Goal: Task Accomplishment & Management: Complete application form

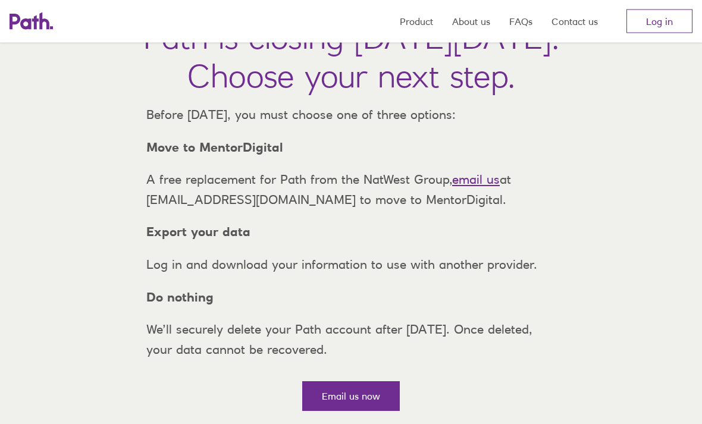
scroll to position [105, 0]
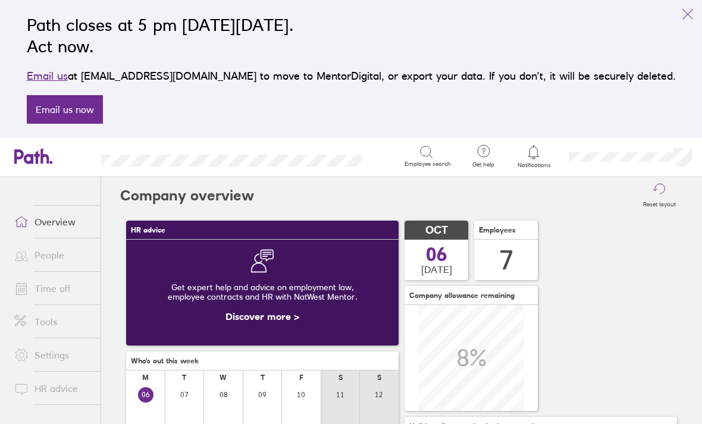
scroll to position [106, 272]
click at [41, 289] on link "Time off" at bounding box center [53, 288] width 96 height 24
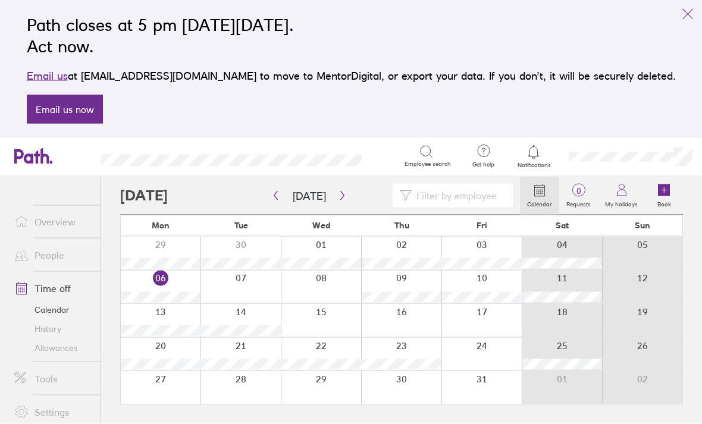
scroll to position [38, 0]
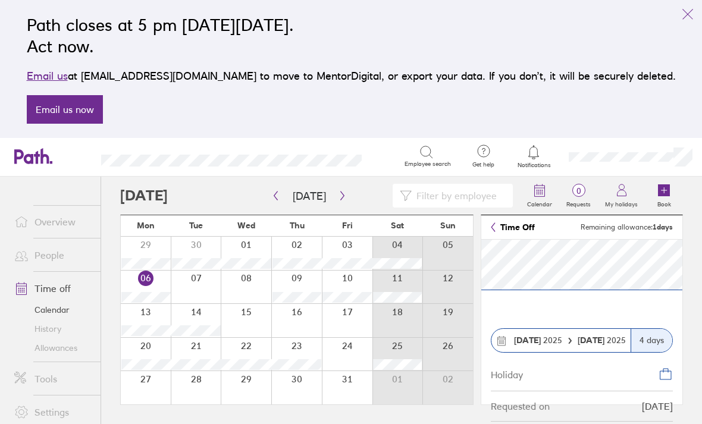
click at [536, 335] on strong "20 Oct" at bounding box center [527, 340] width 27 height 11
click at [508, 367] on div "Holiday" at bounding box center [506, 373] width 32 height 13
click at [645, 329] on div "4 days" at bounding box center [651, 340] width 42 height 23
click at [574, 335] on div "23 Oct 2025" at bounding box center [602, 340] width 58 height 10
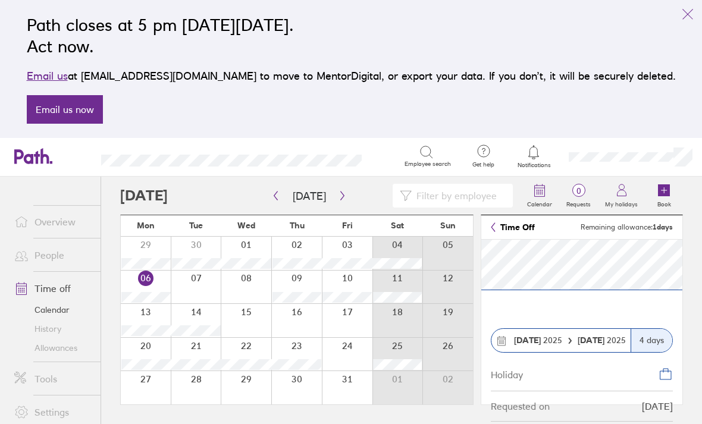
click at [577, 186] on span "0" at bounding box center [578, 191] width 39 height 10
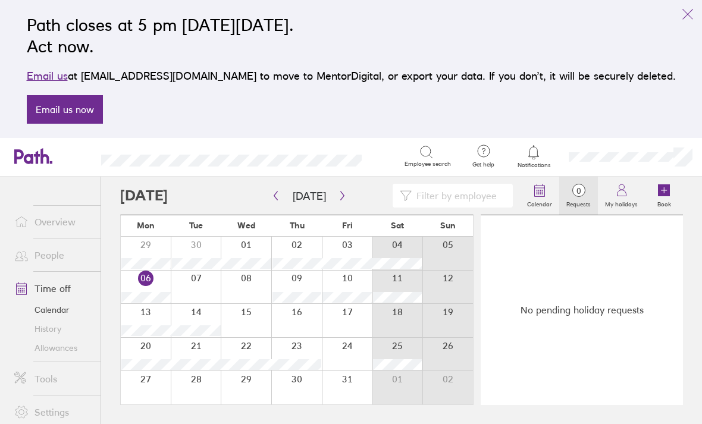
click at [624, 183] on icon at bounding box center [621, 190] width 14 height 14
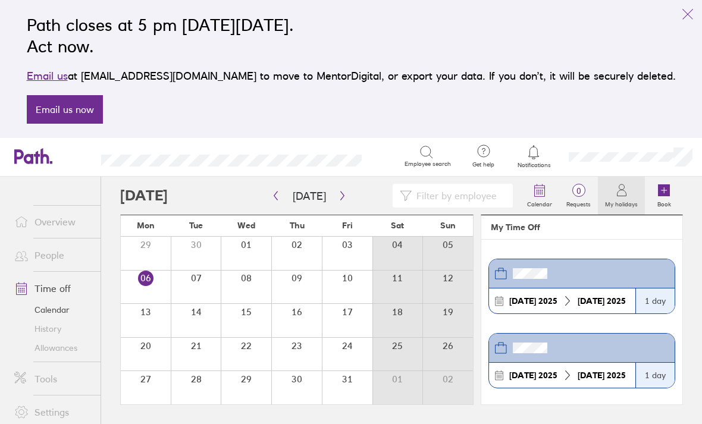
click at [617, 190] on icon at bounding box center [621, 193] width 9 height 6
click at [668, 184] on icon at bounding box center [664, 190] width 12 height 12
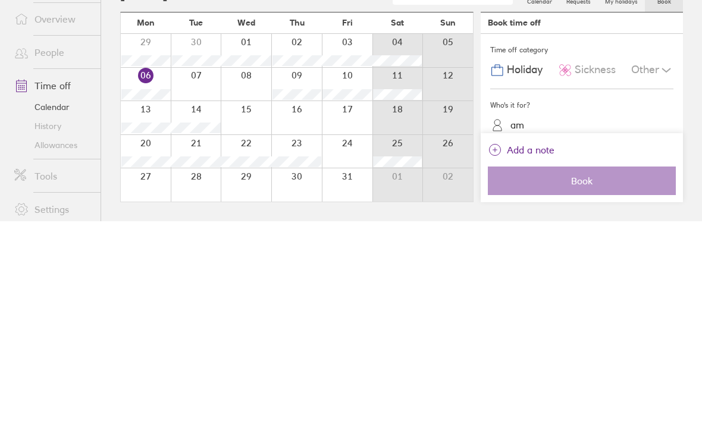
click at [516, 347] on div "[PERSON_NAME]" at bounding box center [581, 357] width 183 height 21
type input "am"
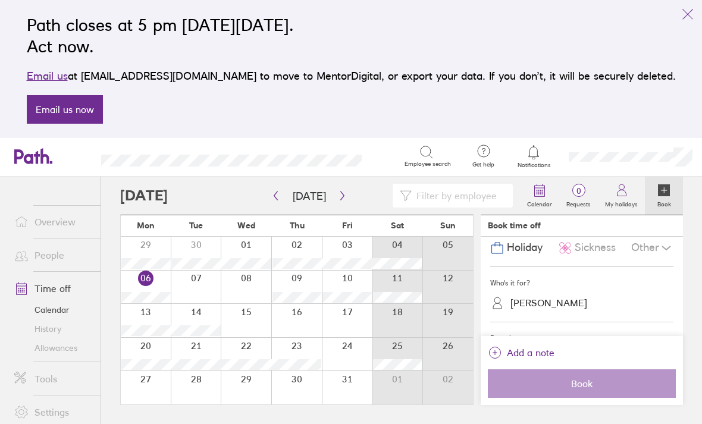
scroll to position [24, 0]
click at [52, 276] on link "Time off" at bounding box center [53, 288] width 96 height 24
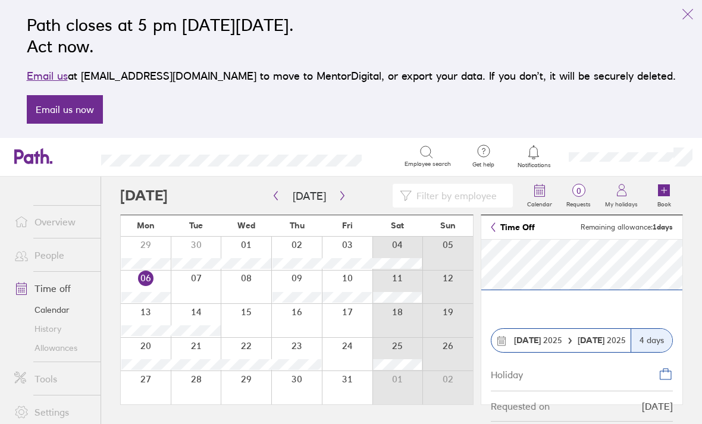
click at [546, 335] on span "20 Oct 2025" at bounding box center [538, 340] width 48 height 10
click at [552, 335] on span "13 Oct 2025" at bounding box center [538, 340] width 48 height 10
click at [496, 335] on icon at bounding box center [501, 340] width 11 height 11
click at [526, 401] on div "Requested on" at bounding box center [519, 406] width 59 height 11
click at [49, 338] on link "Allowances" at bounding box center [53, 347] width 96 height 19
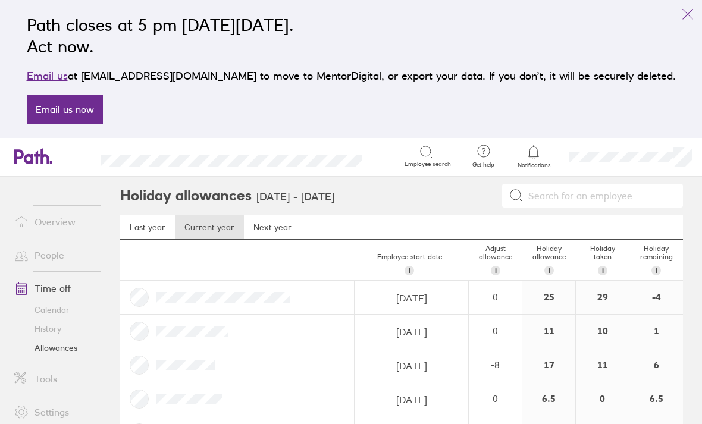
click at [36, 319] on link "History" at bounding box center [53, 328] width 96 height 19
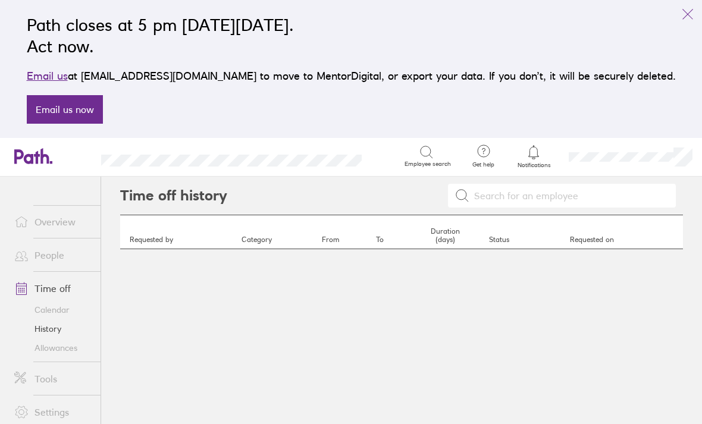
click at [40, 300] on link "Calendar" at bounding box center [53, 309] width 96 height 19
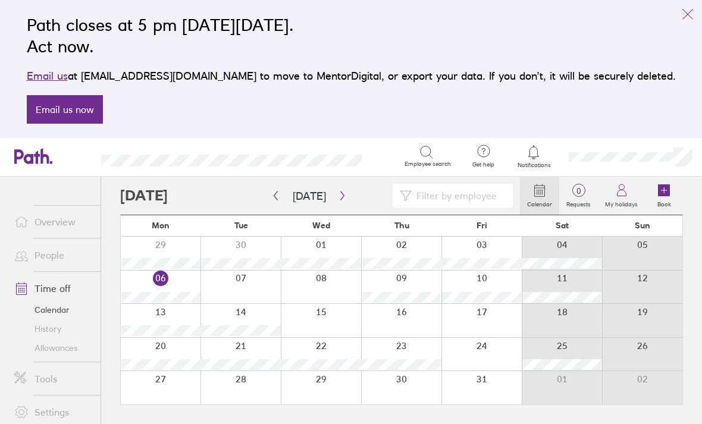
click at [158, 341] on div at bounding box center [161, 354] width 80 height 33
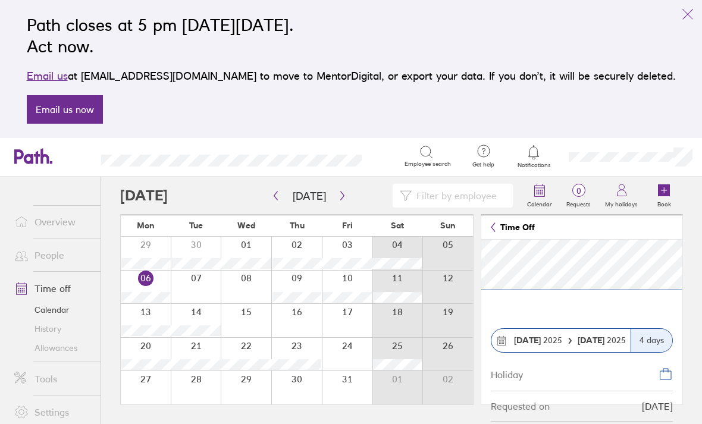
click at [534, 335] on strong "[DATE]" at bounding box center [527, 340] width 27 height 11
click at [595, 335] on strong "[DATE]" at bounding box center [591, 340] width 29 height 11
click at [565, 335] on div "20 Oct 2025" at bounding box center [538, 340] width 58 height 10
click at [645, 329] on div "4 days" at bounding box center [651, 340] width 42 height 23
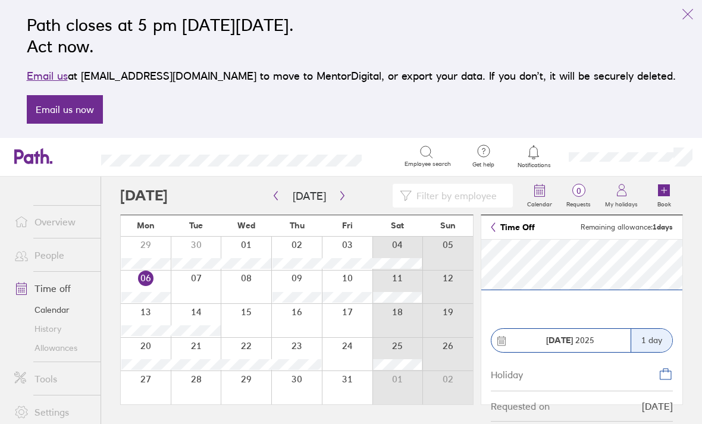
click at [41, 319] on link "History" at bounding box center [53, 328] width 96 height 19
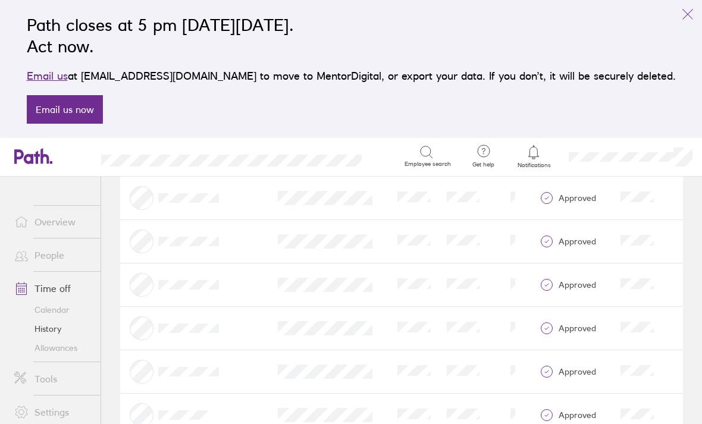
scroll to position [1243, 0]
click at [540, 279] on icon at bounding box center [546, 286] width 14 height 14
click at [569, 279] on div "approved" at bounding box center [574, 286] width 71 height 14
click at [49, 367] on link "Tools" at bounding box center [53, 379] width 96 height 24
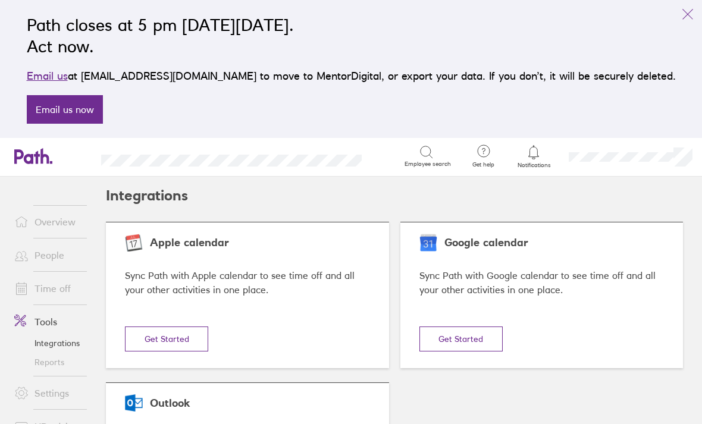
click at [47, 210] on link "Overview" at bounding box center [53, 222] width 96 height 24
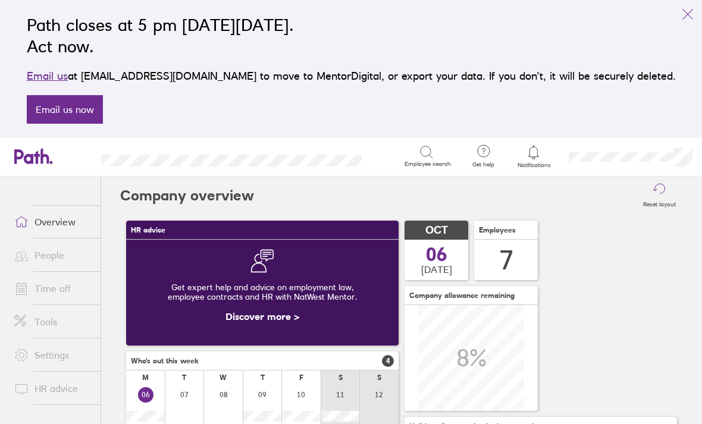
scroll to position [106, 272]
click at [42, 243] on link "People" at bounding box center [53, 255] width 96 height 24
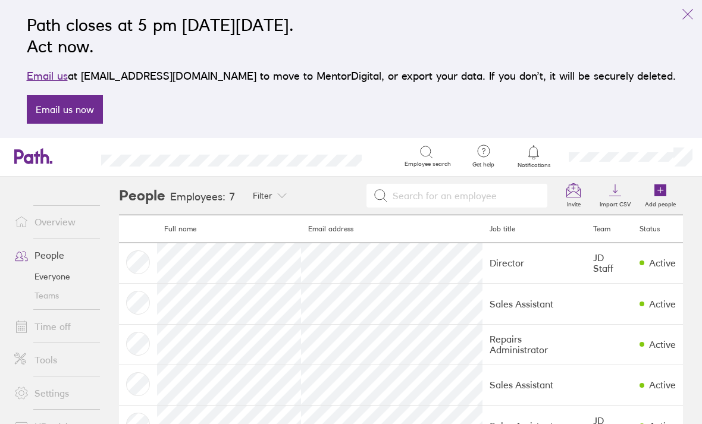
click at [32, 319] on span at bounding box center [20, 326] width 30 height 14
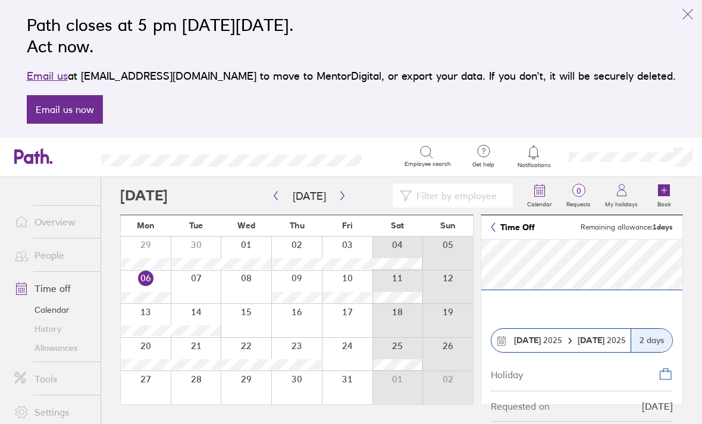
click at [662, 367] on icon at bounding box center [665, 374] width 14 height 14
click at [531, 335] on strong "13 Oct" at bounding box center [527, 340] width 27 height 11
click at [661, 215] on header "Time Off Remaining allowance: 1 days" at bounding box center [581, 227] width 201 height 24
click at [626, 223] on span "Remaining allowance: 1 days" at bounding box center [626, 227] width 92 height 8
click at [510, 222] on link "Time Off" at bounding box center [512, 227] width 44 height 10
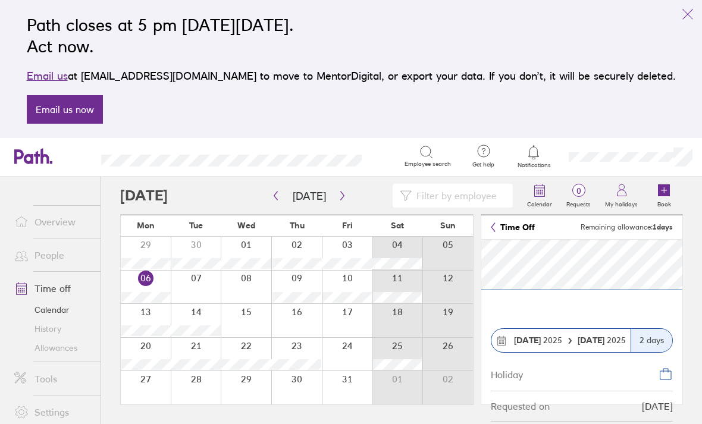
click at [268, 186] on button "button" at bounding box center [275, 196] width 15 height 20
click at [661, 184] on icon at bounding box center [664, 190] width 12 height 12
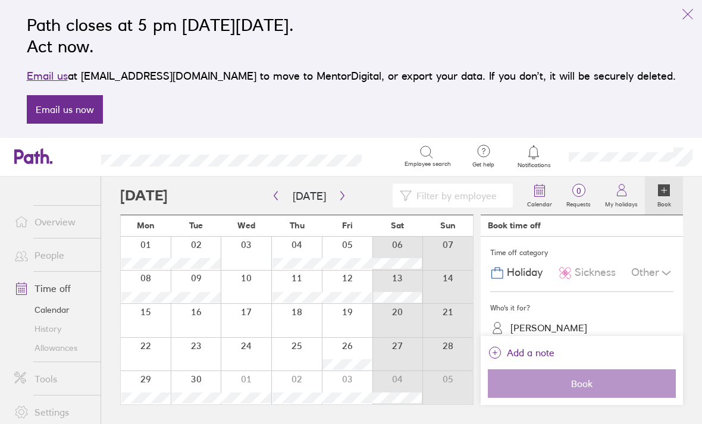
click at [647, 262] on div "Other" at bounding box center [652, 273] width 42 height 23
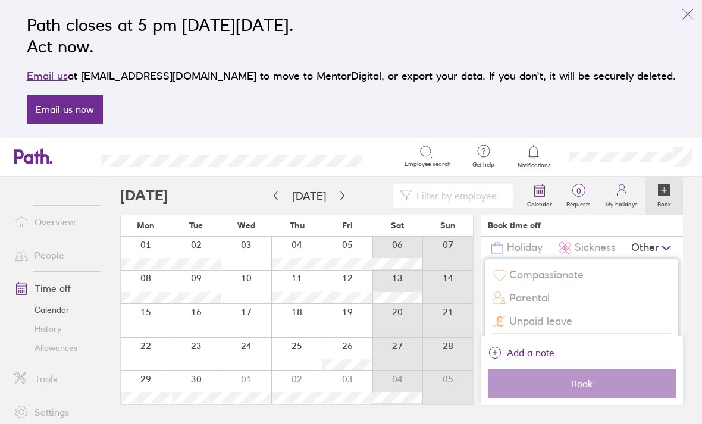
scroll to position [24, 0]
click at [241, 76] on div "Path closes at 5 pm on Thursday, 6 November 2025. Act now. Email us at support@…" at bounding box center [351, 69] width 668 height 124
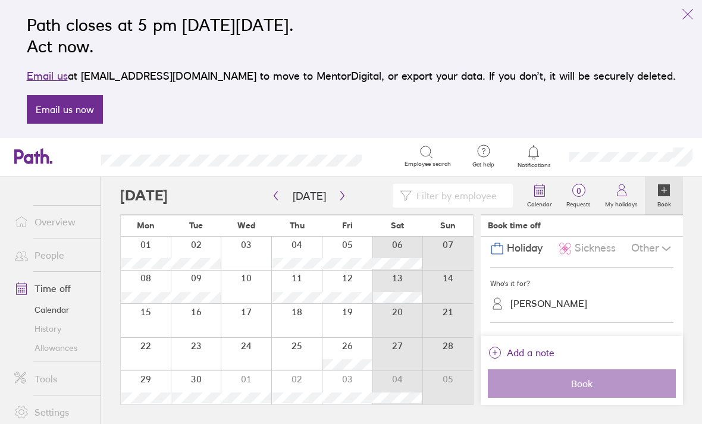
click at [618, 197] on label "My holidays" at bounding box center [620, 202] width 47 height 11
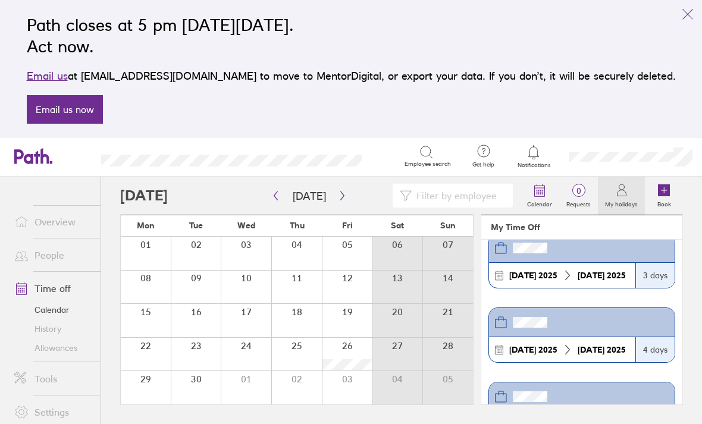
scroll to position [354, 0]
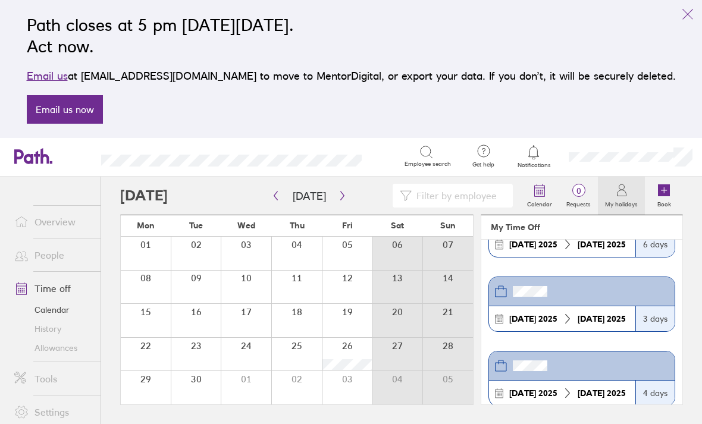
click at [534, 183] on icon at bounding box center [539, 190] width 14 height 14
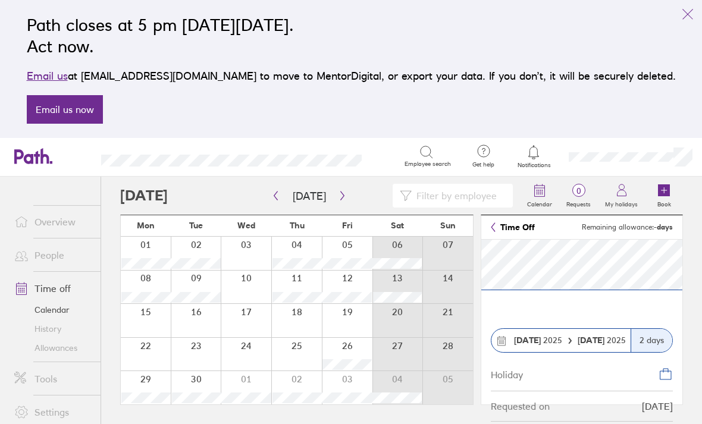
click at [344, 186] on button "button" at bounding box center [342, 196] width 15 height 20
click at [548, 357] on div "Holiday" at bounding box center [581, 374] width 182 height 34
click at [15, 177] on ul "Overview People Time off Calendar History Allowances Tools Settings HR advice" at bounding box center [50, 300] width 100 height 247
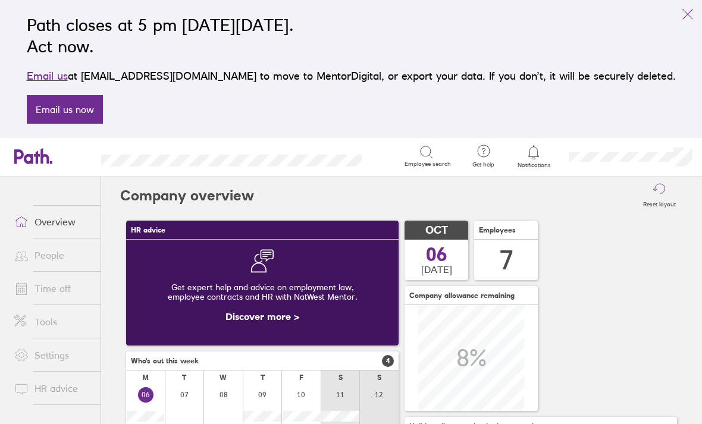
scroll to position [106, 272]
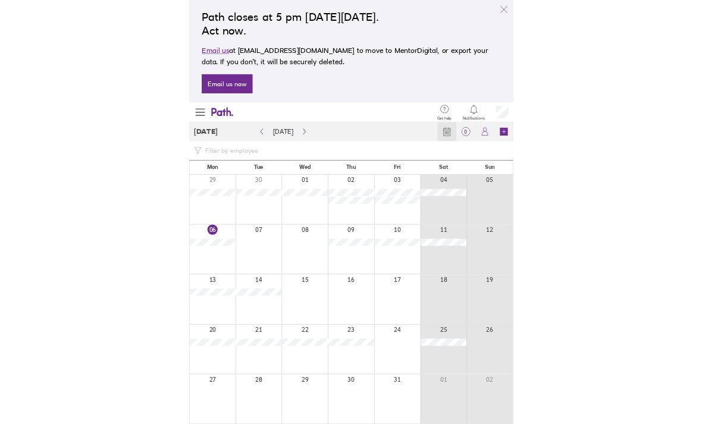
scroll to position [38, 0]
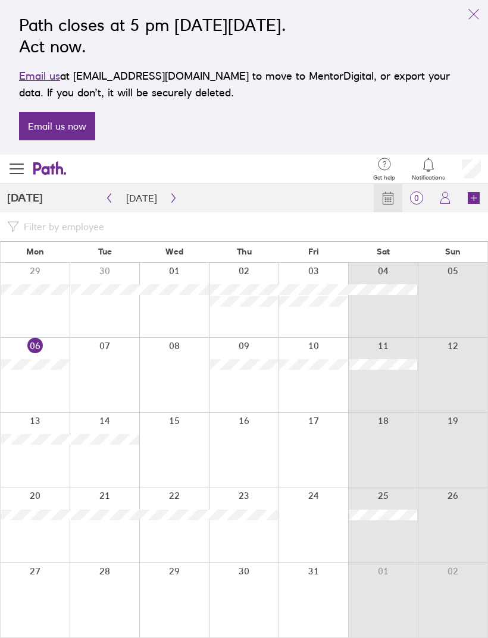
click at [103, 423] on div at bounding box center [105, 525] width 70 height 74
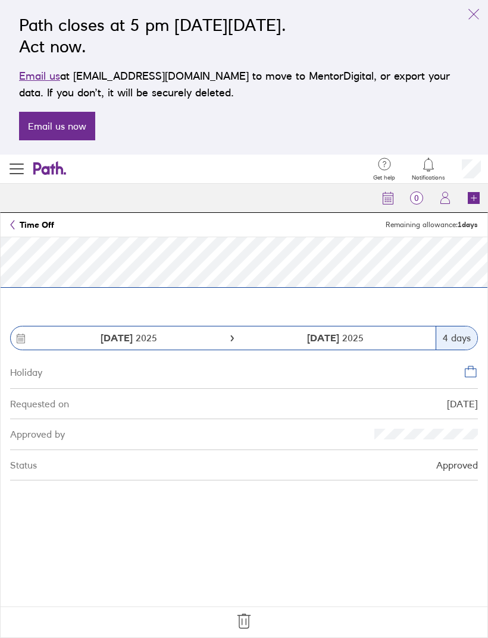
click at [244, 423] on icon at bounding box center [243, 621] width 19 height 19
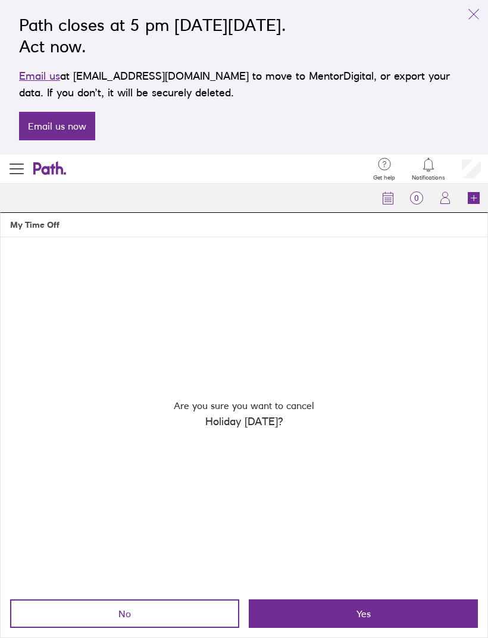
click at [269, 423] on button "Yes" at bounding box center [363, 613] width 229 height 29
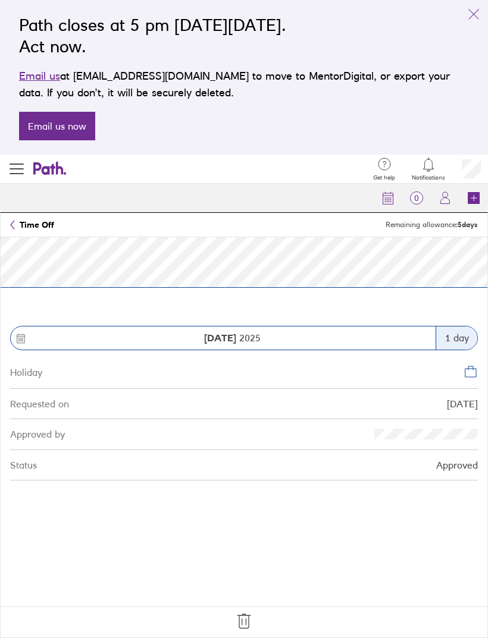
click at [244, 423] on icon at bounding box center [243, 621] width 19 height 19
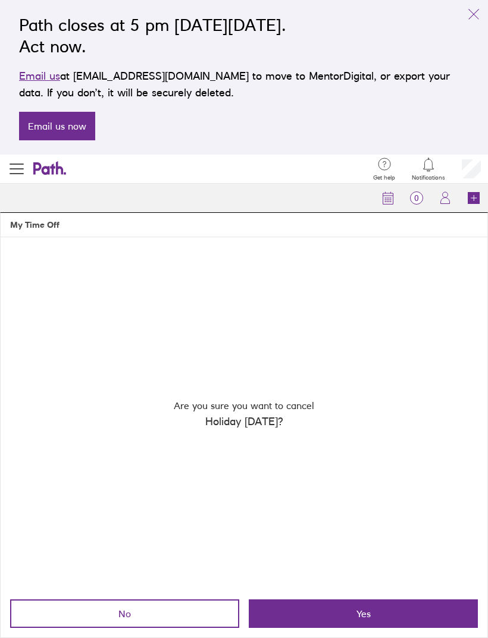
click at [264, 423] on button "Yes" at bounding box center [363, 613] width 229 height 29
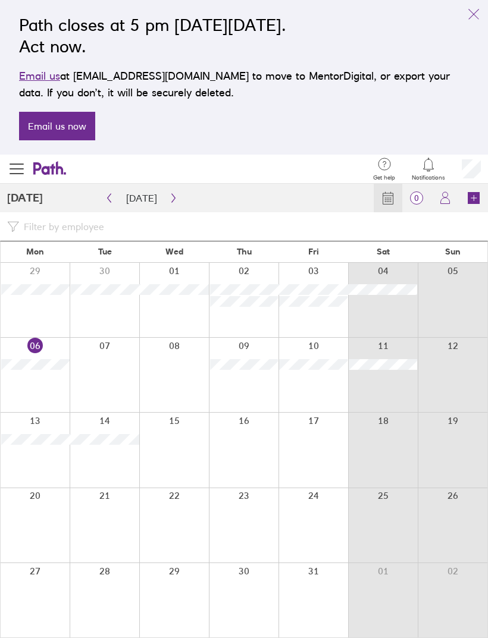
click at [470, 192] on icon at bounding box center [473, 198] width 12 height 12
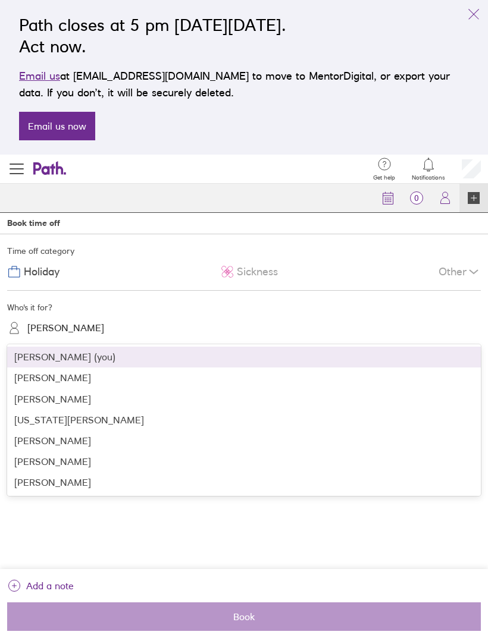
click at [34, 367] on div "[PERSON_NAME]" at bounding box center [243, 377] width 473 height 21
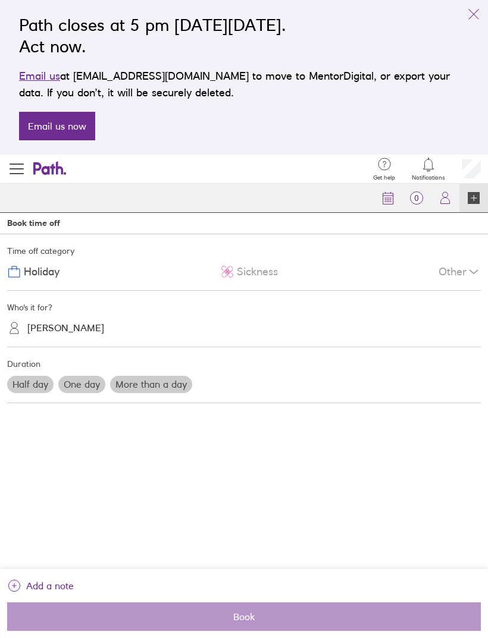
click at [137, 376] on label "More than a day" at bounding box center [151, 384] width 82 height 17
click at [0, 0] on input "More than a day" at bounding box center [0, 0] width 0 height 0
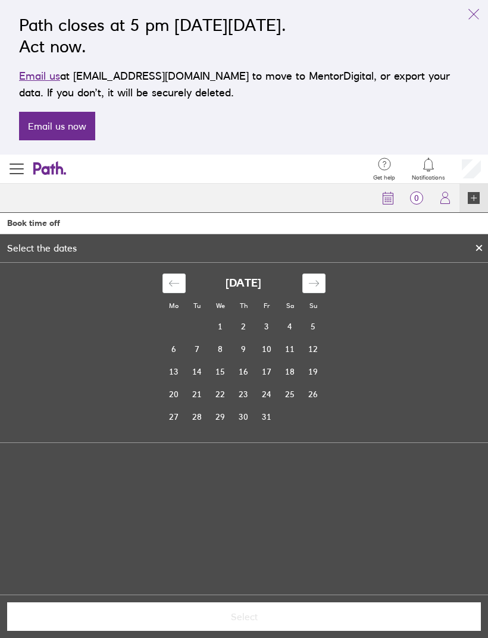
click at [174, 405] on td "27" at bounding box center [173, 416] width 23 height 23
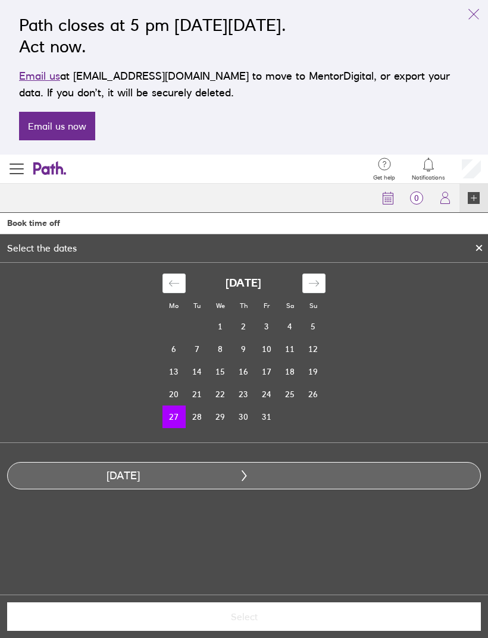
click at [240, 405] on td "30" at bounding box center [243, 416] width 23 height 23
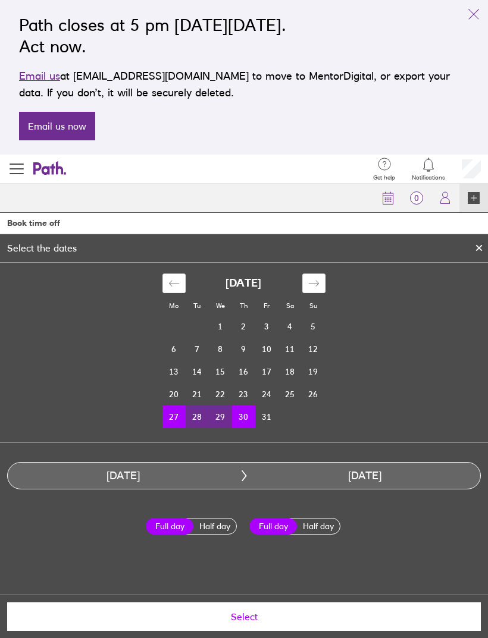
click at [215, 405] on td "29" at bounding box center [220, 416] width 23 height 23
click at [172, 405] on td "27" at bounding box center [173, 416] width 23 height 23
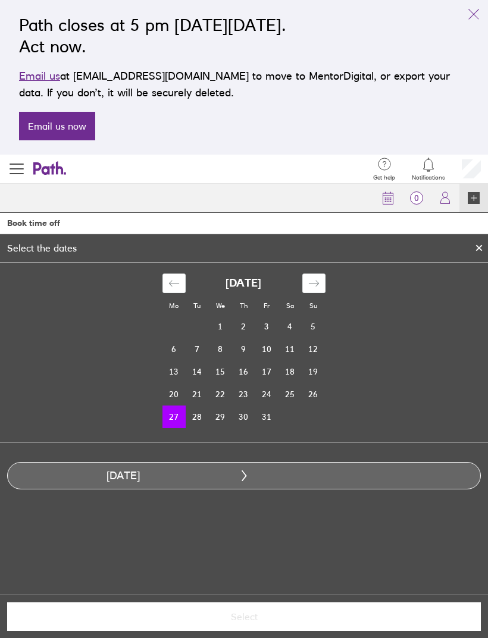
click at [221, 405] on td "29" at bounding box center [220, 416] width 23 height 23
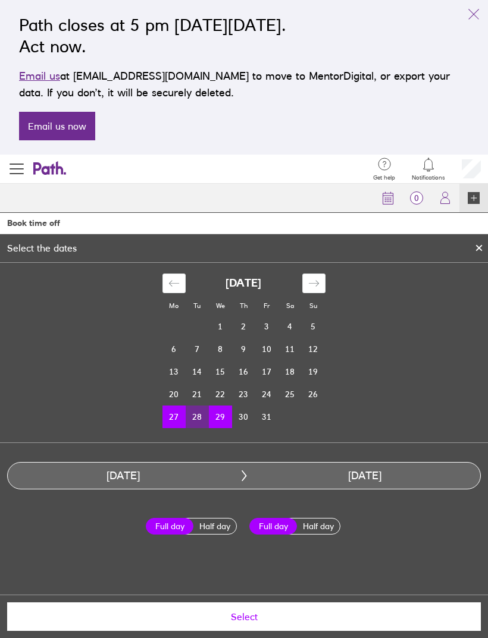
click at [239, 405] on td "30" at bounding box center [243, 416] width 23 height 23
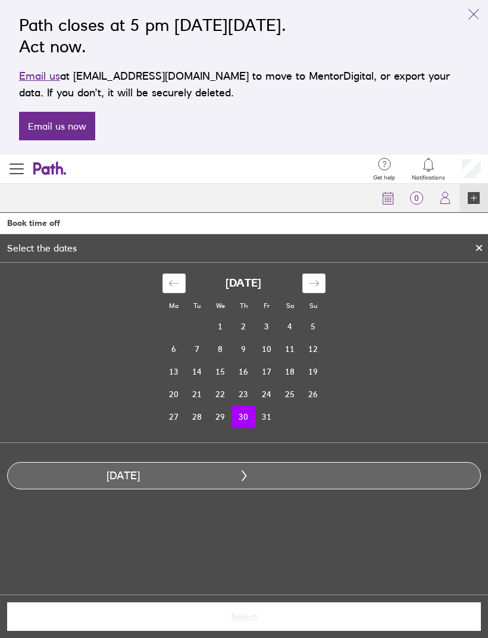
click at [169, 405] on td "27" at bounding box center [173, 416] width 23 height 23
click at [249, 405] on td "30" at bounding box center [243, 416] width 23 height 23
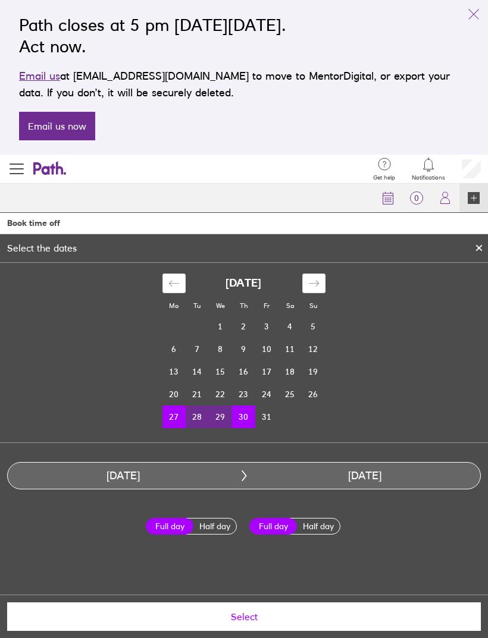
click at [241, 423] on span "Select" at bounding box center [243, 616] width 457 height 11
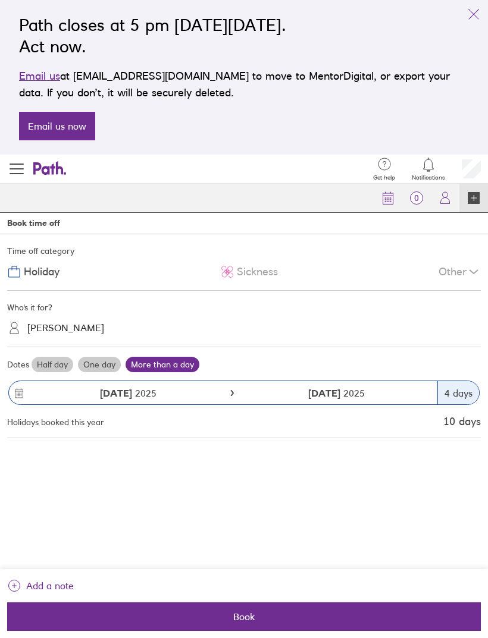
click at [225, 423] on button "Book" at bounding box center [243, 616] width 473 height 29
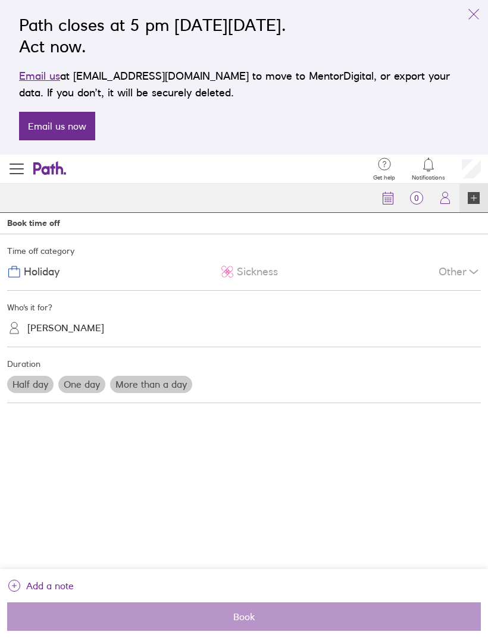
click at [157, 376] on label "More than a day" at bounding box center [151, 384] width 82 height 17
click at [0, 0] on input "More than a day" at bounding box center [0, 0] width 0 height 0
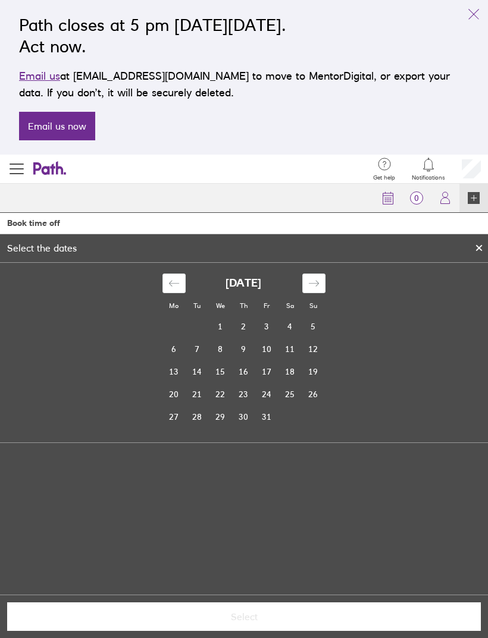
click at [266, 405] on td "31" at bounding box center [266, 416] width 23 height 23
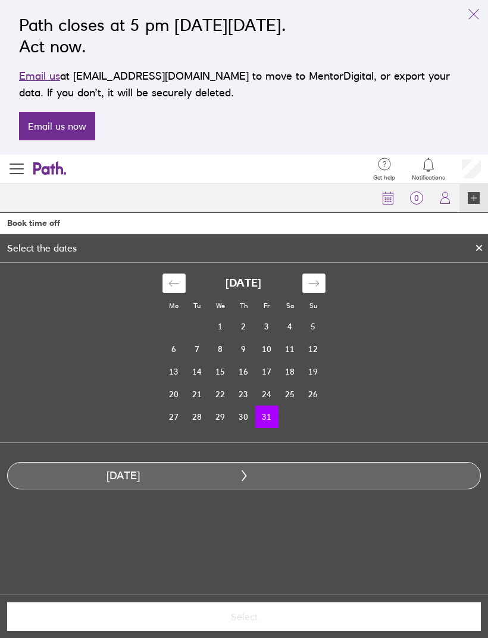
click at [247, 423] on icon at bounding box center [243, 475] width 11 height 11
click at [321, 273] on div "Move forward to switch to the next month." at bounding box center [313, 283] width 23 height 20
click at [288, 315] on td "1" at bounding box center [289, 326] width 23 height 23
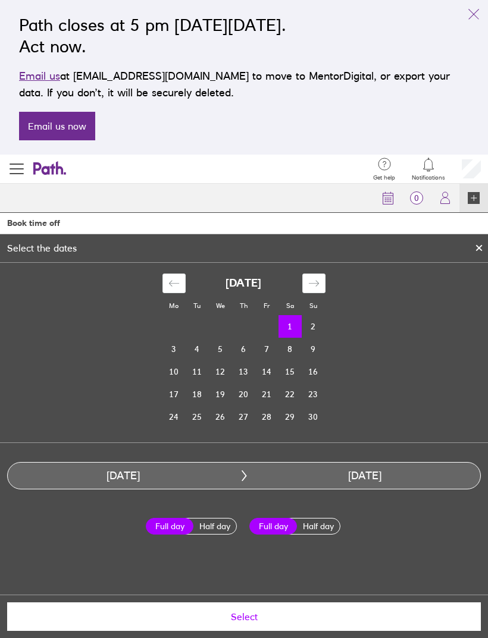
click at [473, 238] on div at bounding box center [479, 248] width 18 height 20
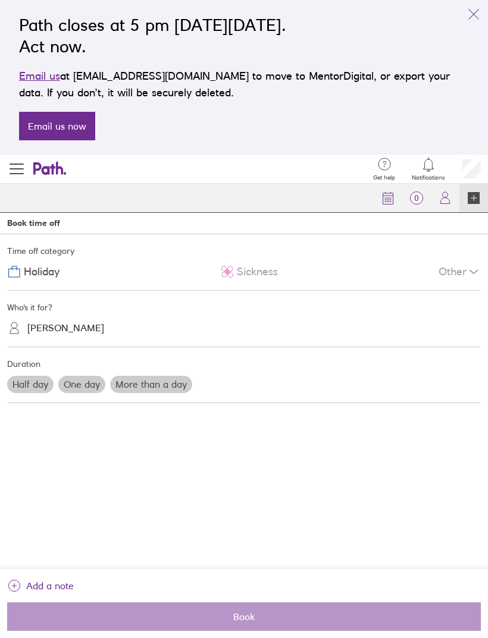
click at [143, 373] on div "Half day One day More than a day" at bounding box center [244, 383] width 478 height 21
click at [144, 376] on label "More than a day" at bounding box center [151, 384] width 82 height 17
click at [0, 0] on input "More than a day" at bounding box center [0, 0] width 0 height 0
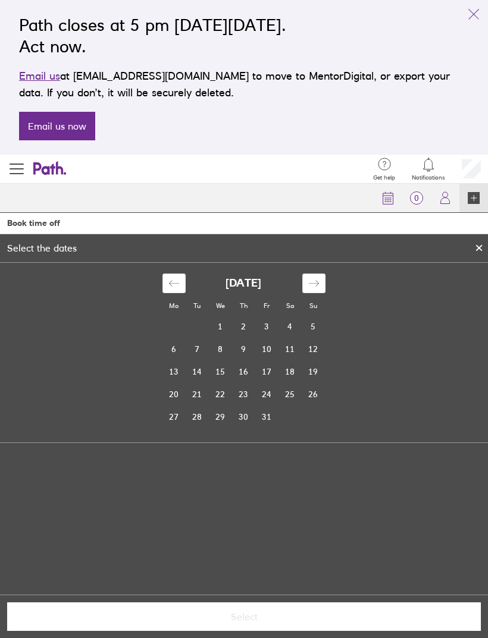
click at [315, 278] on icon "Move forward to switch to the next month." at bounding box center [313, 283] width 11 height 11
click at [291, 315] on td "1" at bounding box center [289, 326] width 23 height 23
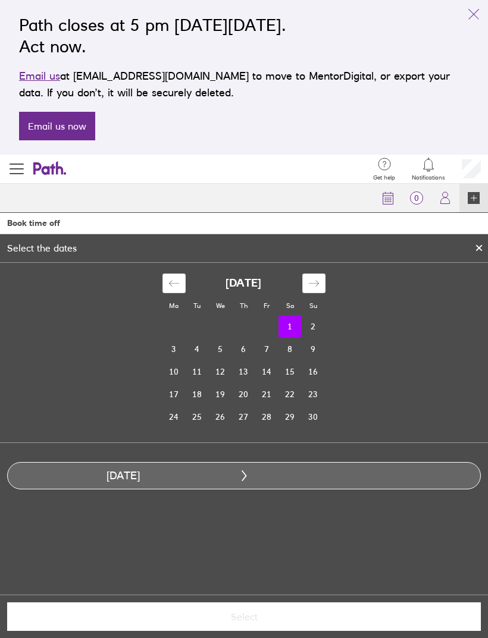
click at [170, 338] on td "3" at bounding box center [173, 349] width 23 height 23
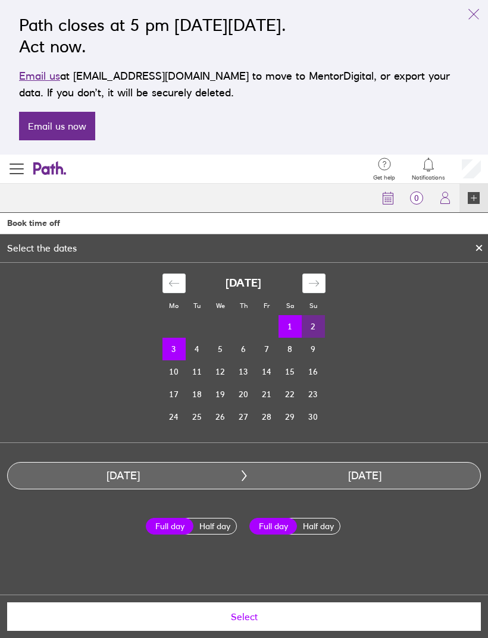
click at [471, 238] on div at bounding box center [479, 248] width 18 height 20
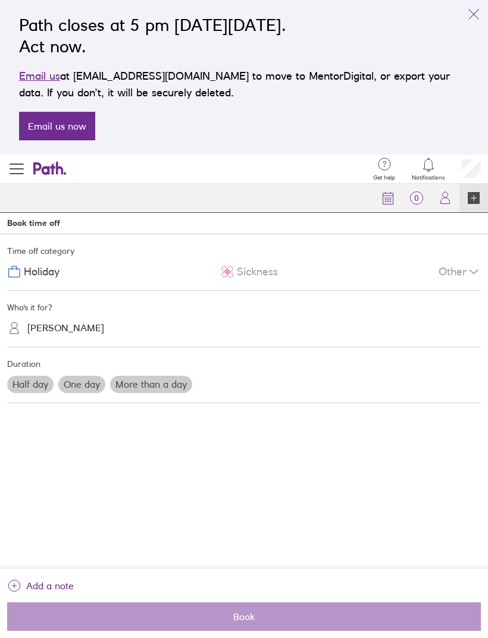
click at [82, 376] on label "One day" at bounding box center [81, 384] width 47 height 17
click at [0, 0] on input "One day" at bounding box center [0, 0] width 0 height 0
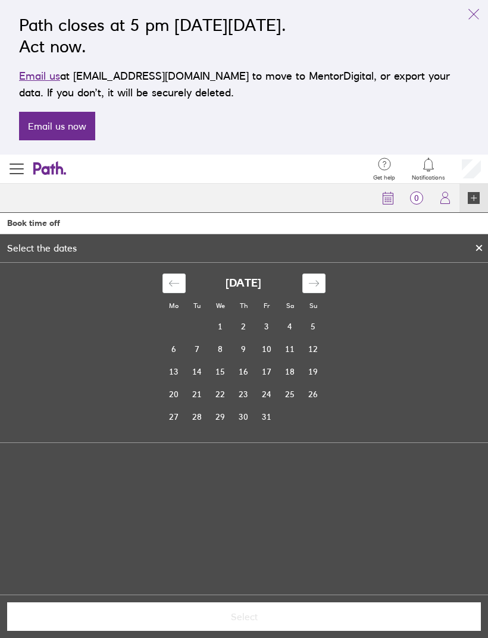
click at [312, 278] on icon "Move forward to switch to the next month." at bounding box center [313, 283] width 11 height 11
click at [285, 315] on td "1" at bounding box center [289, 326] width 23 height 23
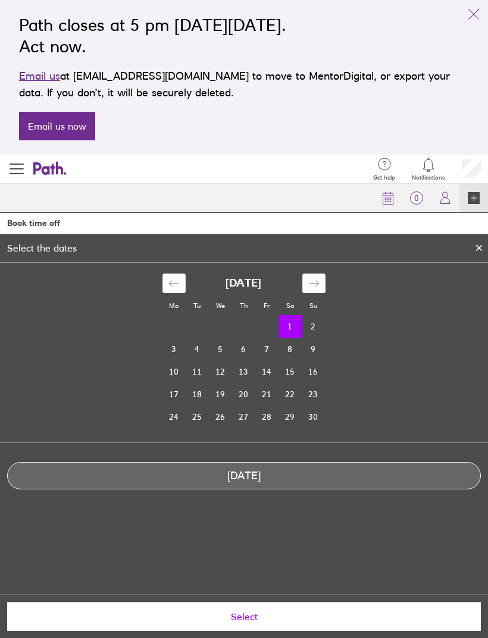
click at [203, 423] on button "Select" at bounding box center [243, 616] width 473 height 29
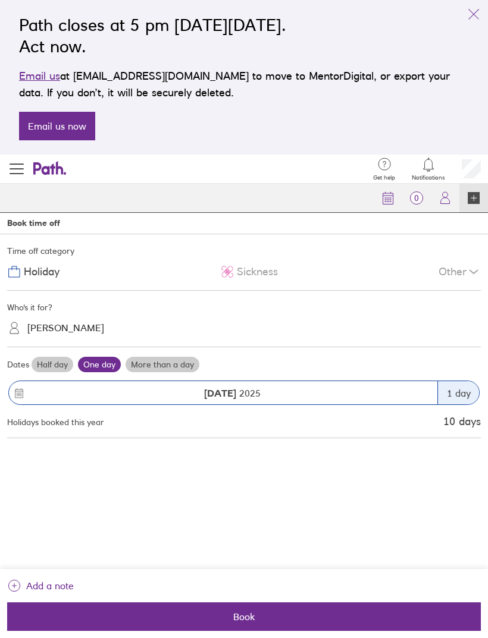
click at [188, 423] on span "Book" at bounding box center [243, 616] width 457 height 11
